Goal: Information Seeking & Learning: Understand process/instructions

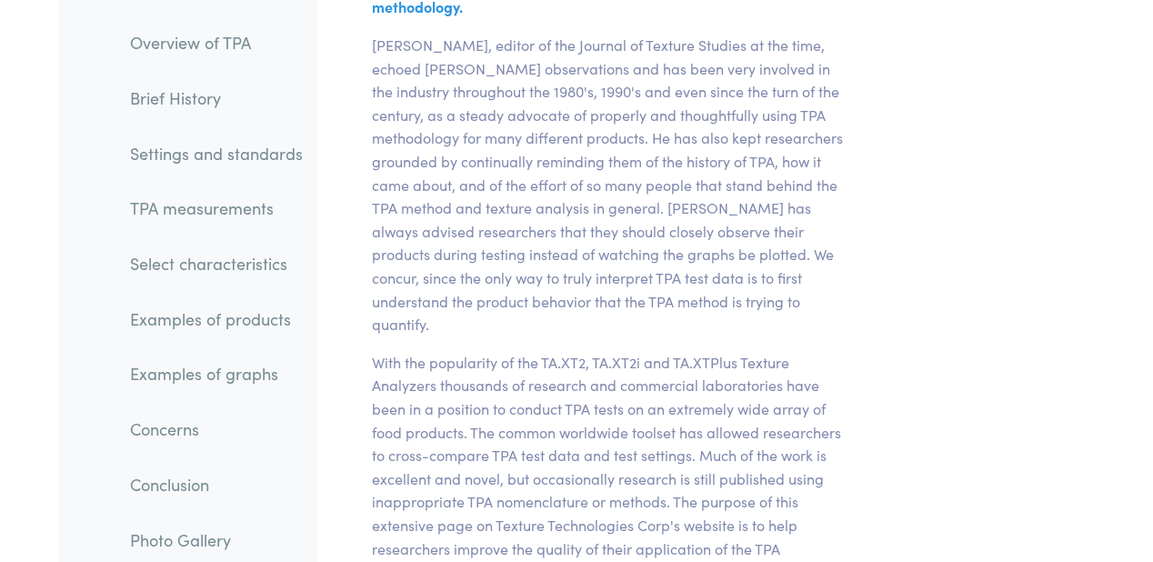
scroll to position [7130, 0]
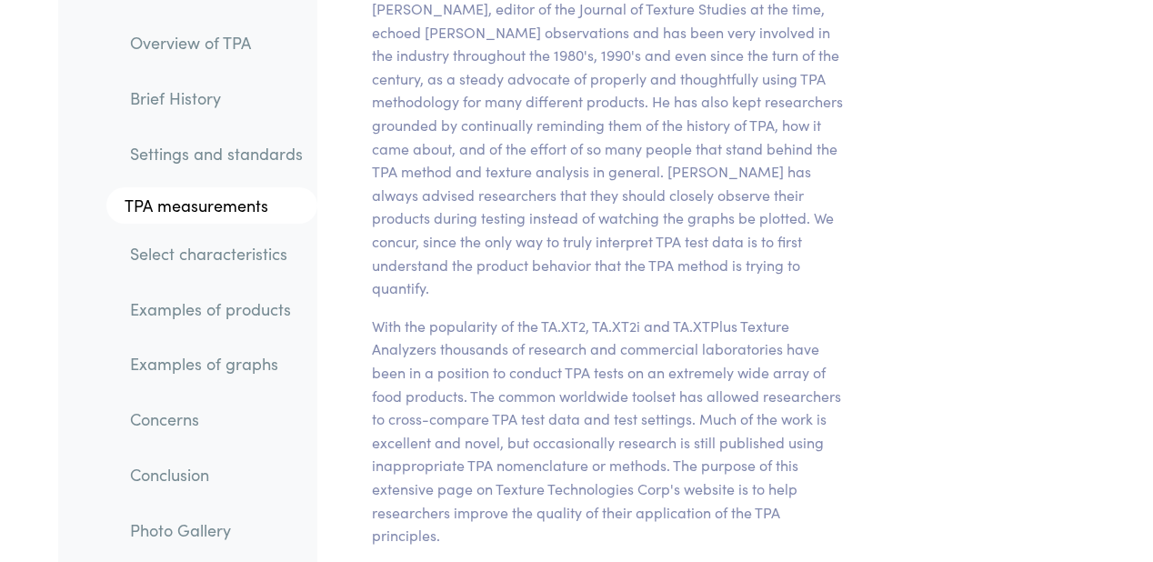
click at [226, 223] on li "Select characteristics" at bounding box center [202, 246] width 229 height 55
click at [226, 208] on link "TPA measurements" at bounding box center [211, 205] width 211 height 36
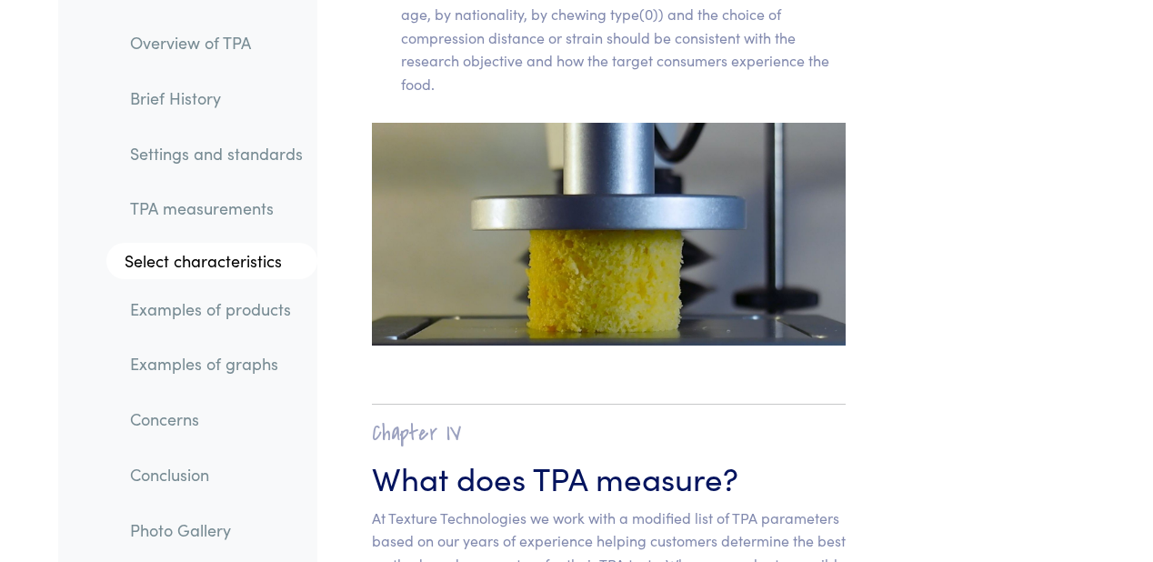
click at [259, 158] on link "Settings and standards" at bounding box center [216, 153] width 202 height 42
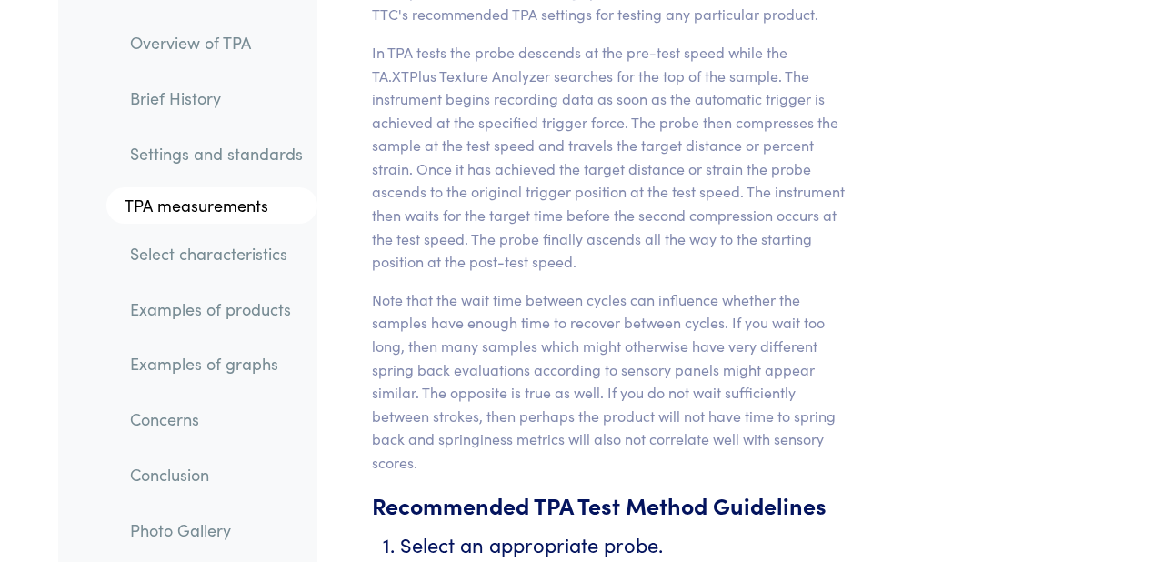
scroll to position [8409, 0]
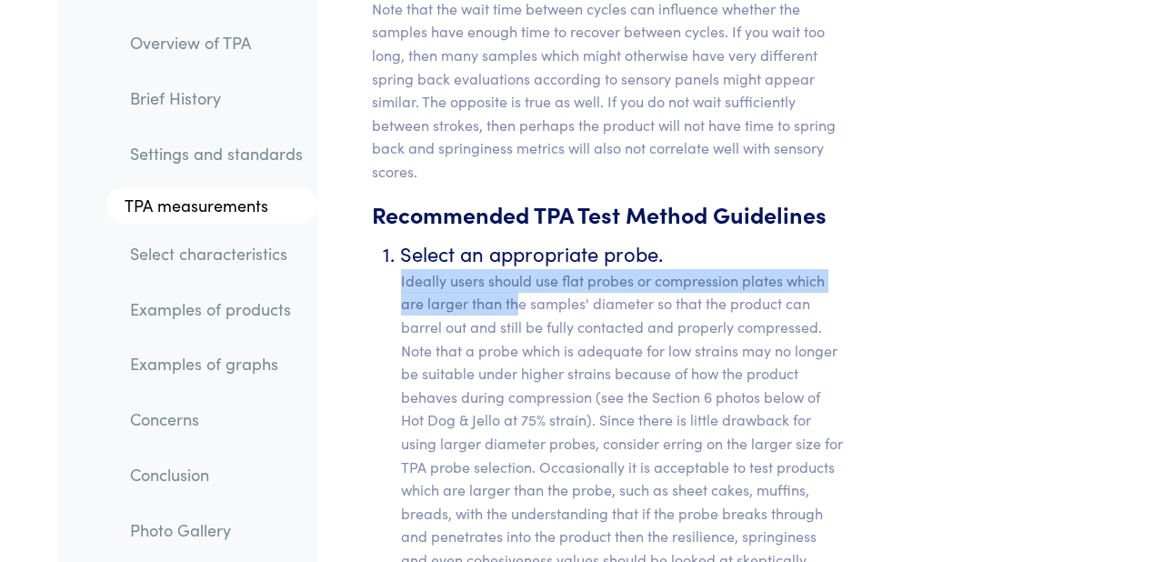
drag, startPoint x: 402, startPoint y: 142, endPoint x: 513, endPoint y: 160, distance: 112.4
click at [513, 269] on p "Ideally users should use flat probes or compression plates which are larger tha…" at bounding box center [623, 443] width 445 height 349
click at [532, 269] on p "Ideally users should use flat probes or compression plates which are larger tha…" at bounding box center [623, 443] width 445 height 349
drag, startPoint x: 398, startPoint y: 145, endPoint x: 651, endPoint y: 160, distance: 253.3
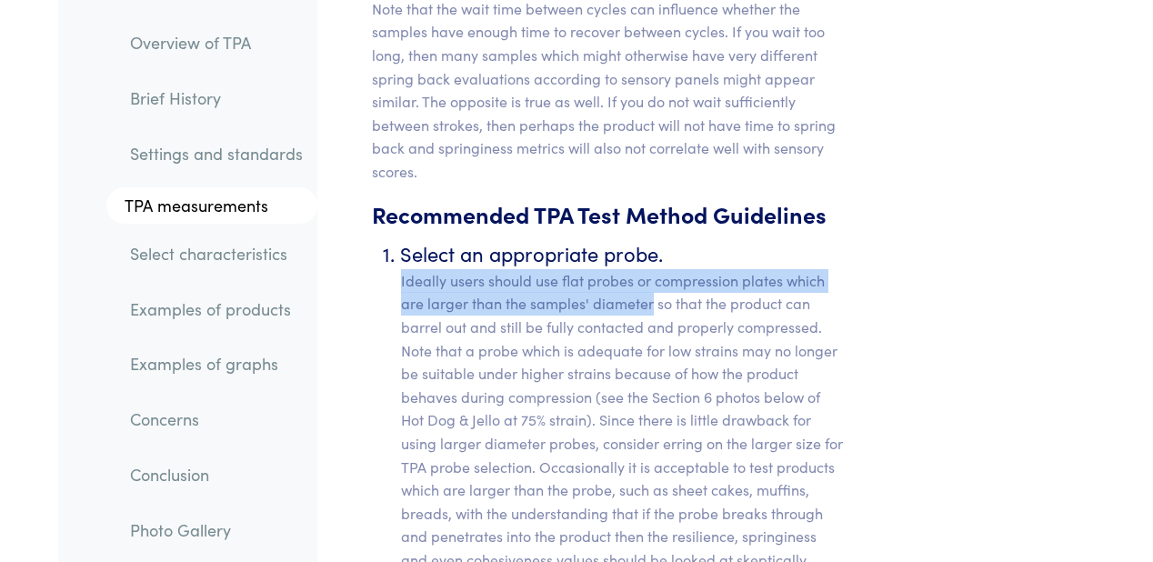
copy p "Ideally users should use flat probes or compression plates which are larger tha…"
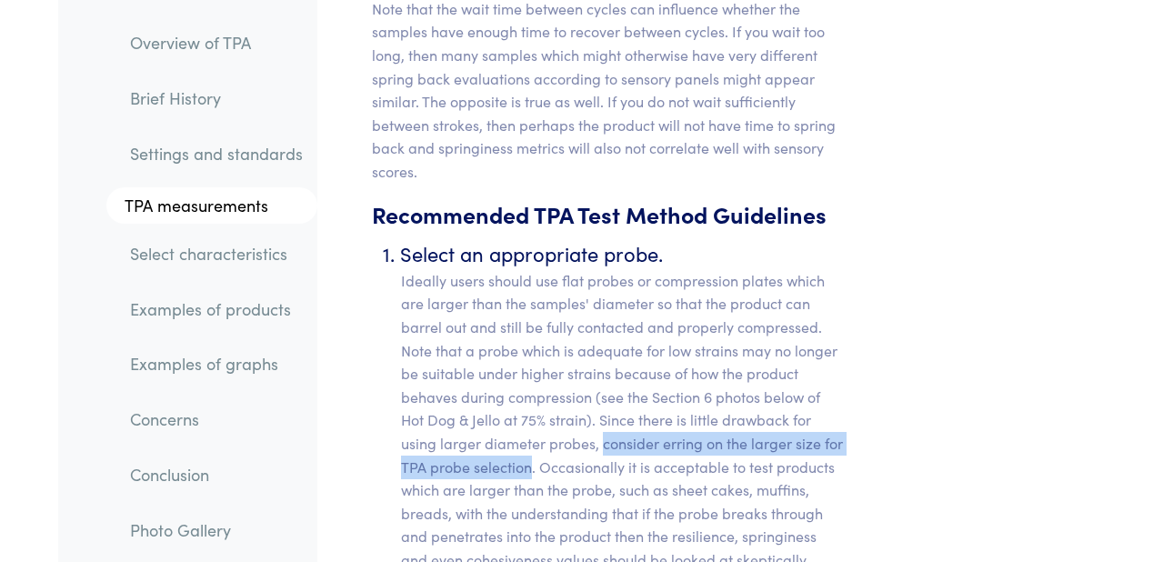
drag, startPoint x: 599, startPoint y: 304, endPoint x: 531, endPoint y: 335, distance: 74.9
click at [531, 335] on p "Ideally users should use flat probes or compression plates which are larger tha…" at bounding box center [623, 443] width 445 height 349
copy p "consider erring on the larger size for TPA probe selection"
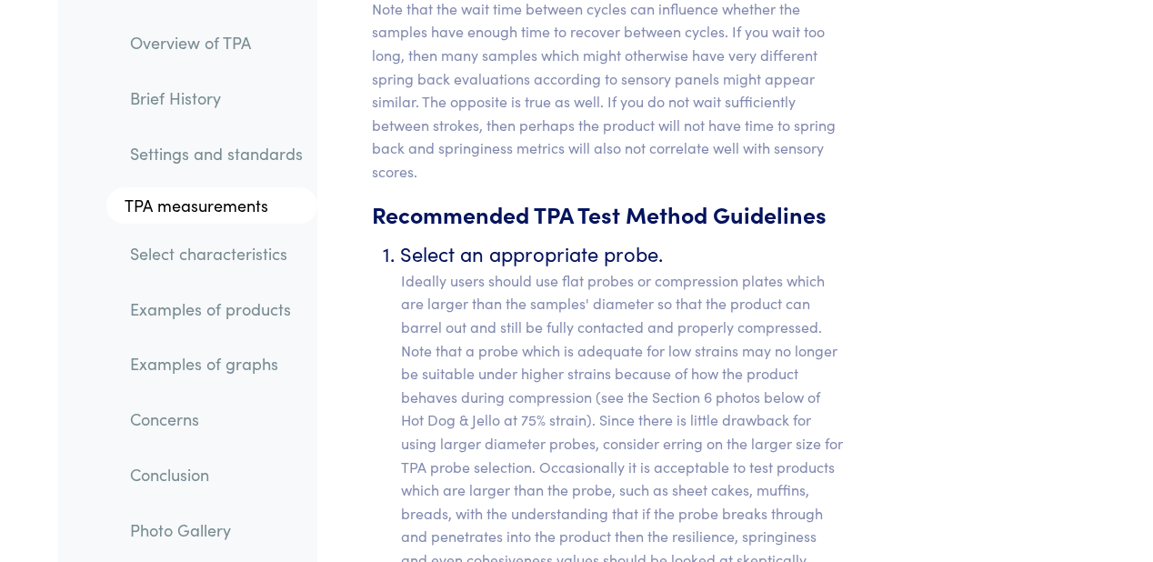
click at [658, 379] on p "Ideally users should use flat probes or compression plates which are larger tha…" at bounding box center [623, 443] width 445 height 349
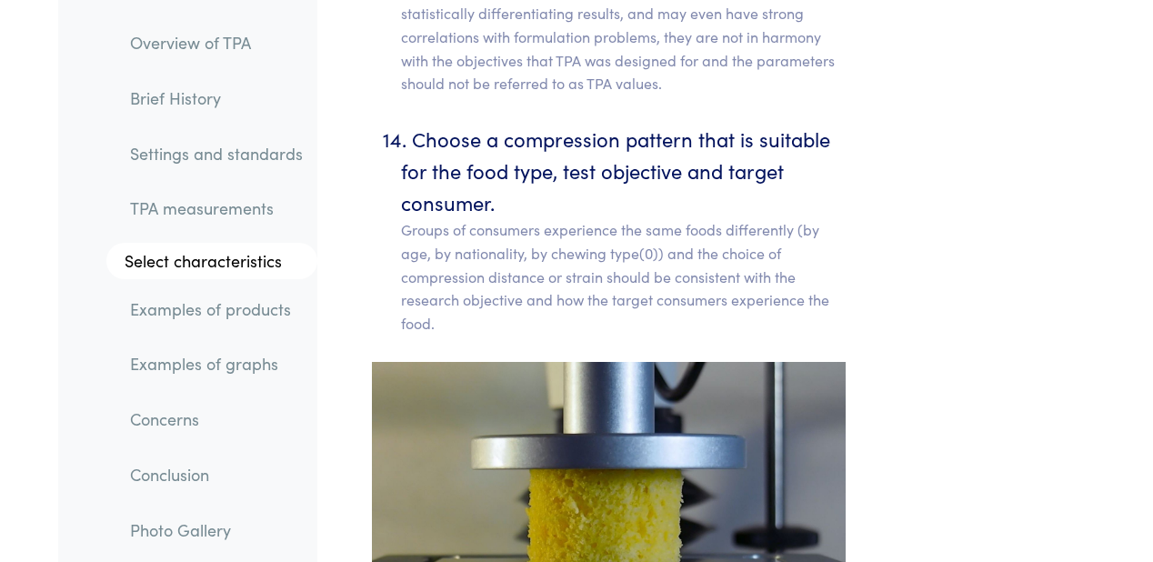
scroll to position [12702, 0]
